Goal: Book appointment/travel/reservation

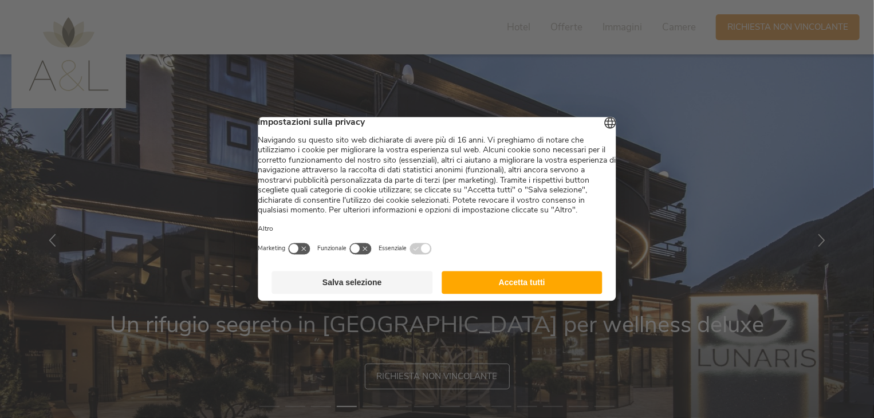
click at [487, 294] on button "Accetta tutti" at bounding box center [522, 282] width 161 height 23
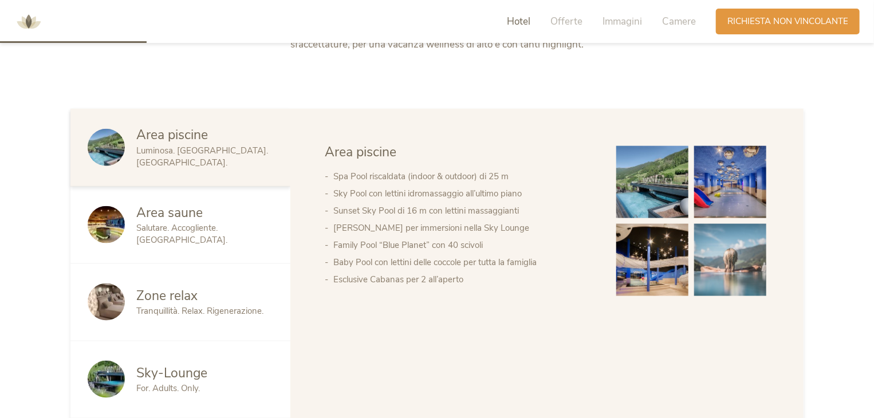
scroll to position [598, 0]
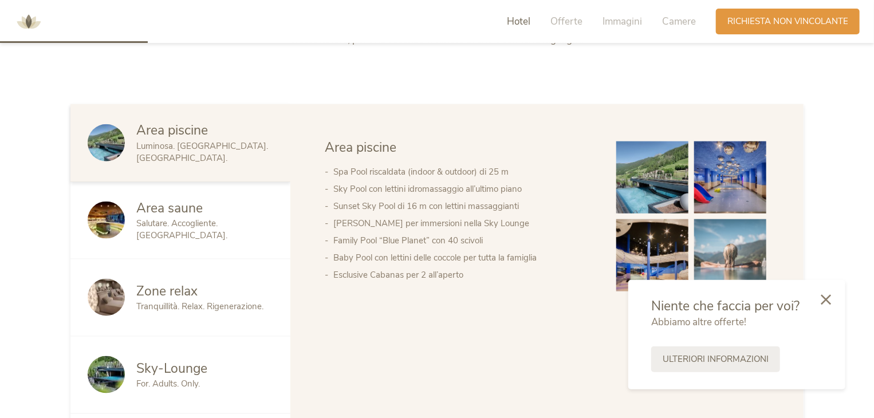
click at [222, 218] on span "Salutare. Accogliente. [GEOGRAPHIC_DATA]." at bounding box center [181, 229] width 91 height 23
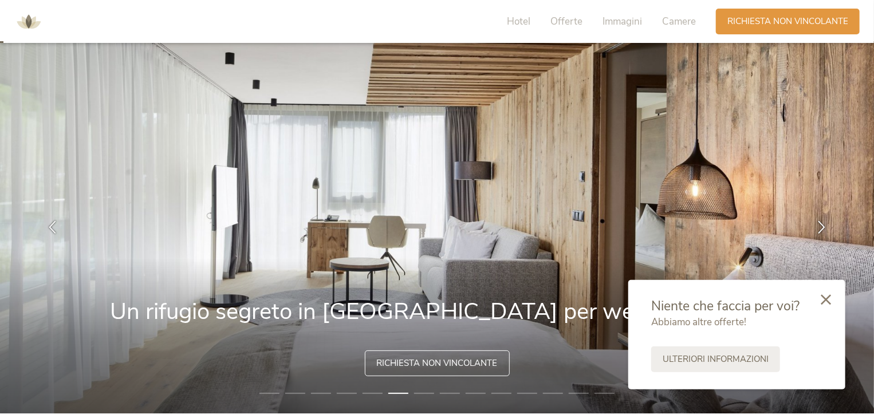
scroll to position [0, 0]
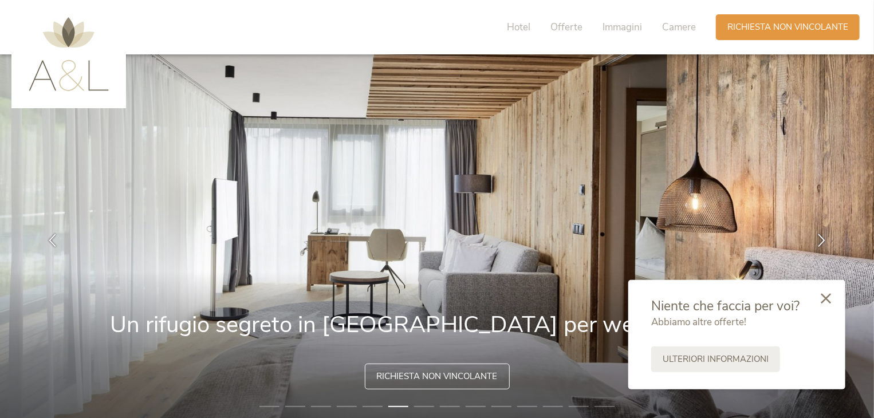
click at [829, 301] on icon at bounding box center [826, 298] width 10 height 10
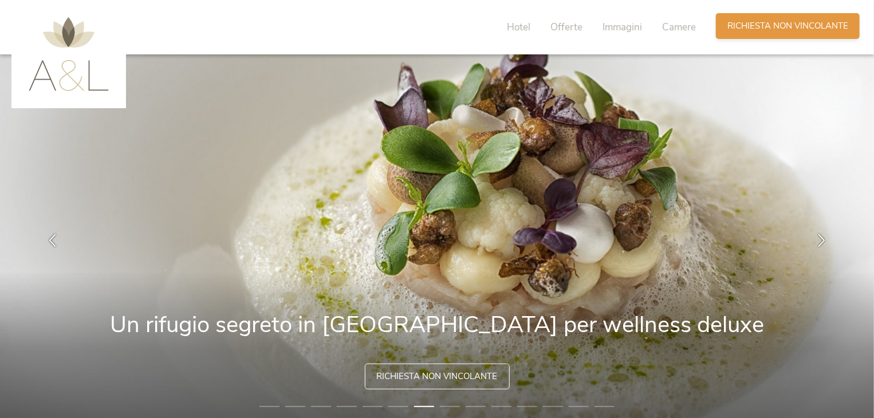
click at [771, 21] on span "Richiesta non vincolante" at bounding box center [787, 26] width 121 height 12
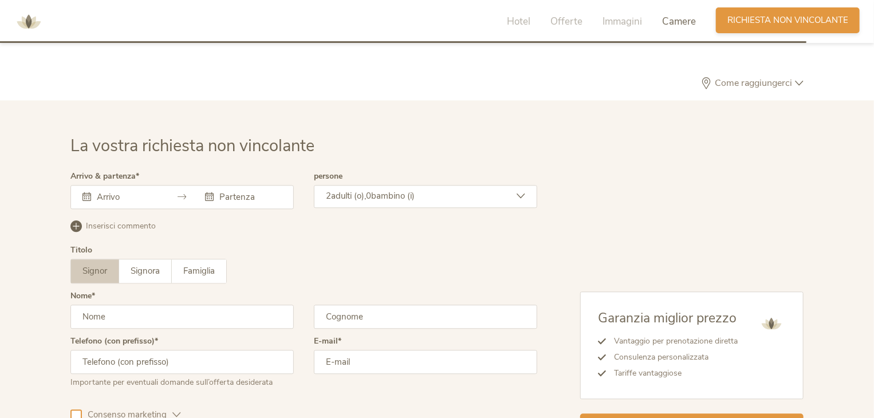
scroll to position [3475, 0]
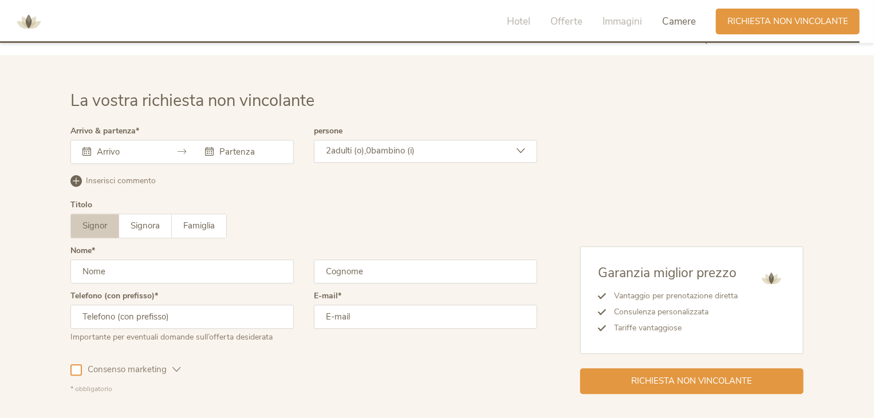
click at [163, 140] on div at bounding box center [181, 152] width 223 height 24
click at [110, 146] on input "text" at bounding box center [126, 151] width 65 height 11
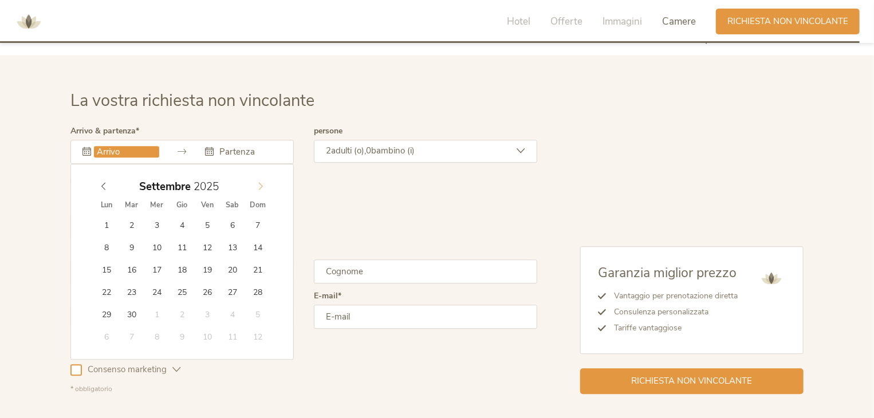
click at [261, 182] on icon at bounding box center [261, 186] width 8 height 8
type input "[DATE]"
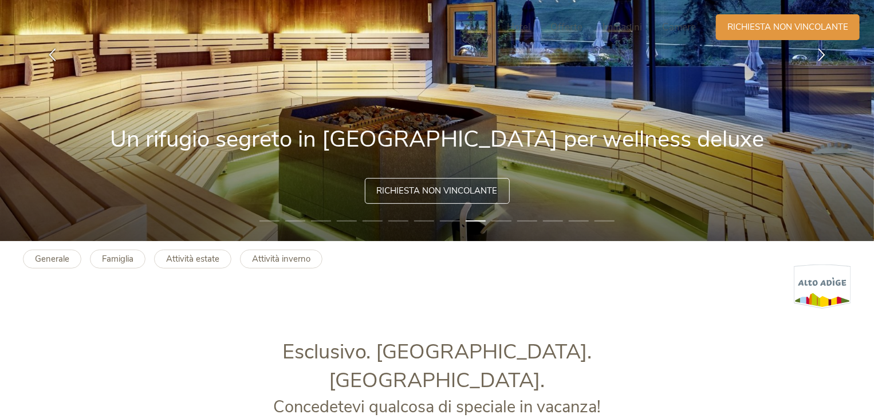
scroll to position [0, 0]
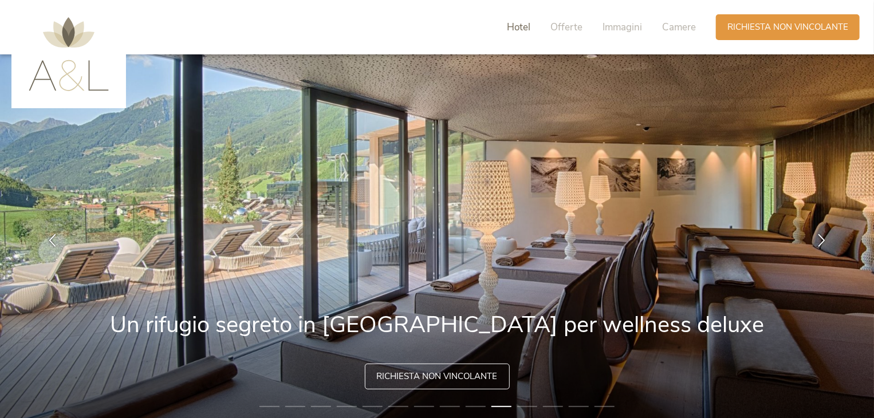
click at [528, 25] on span "Hotel" at bounding box center [518, 27] width 23 height 13
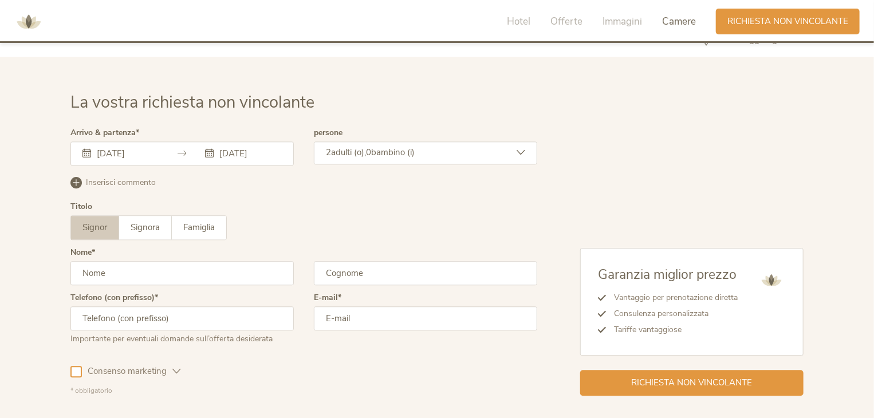
scroll to position [3534, 0]
